Goal: Navigation & Orientation: Go to known website

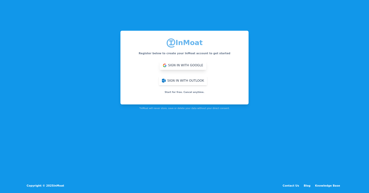
click at [196, 66] on button "Sign in with Google" at bounding box center [183, 65] width 47 height 9
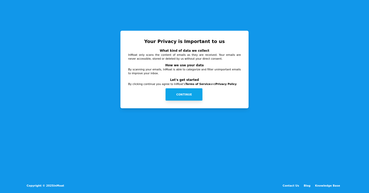
click at [175, 93] on button "Continue" at bounding box center [183, 94] width 37 height 12
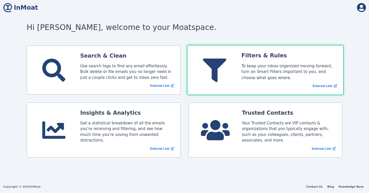
click at [281, 84] on div "External Link" at bounding box center [289, 86] width 96 height 5
click at [321, 87] on span "External Link" at bounding box center [322, 86] width 20 height 5
click at [235, 57] on div at bounding box center [218, 70] width 48 height 37
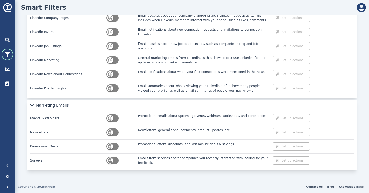
scroll to position [1005, 0]
